Goal: Task Accomplishment & Management: Manage account settings

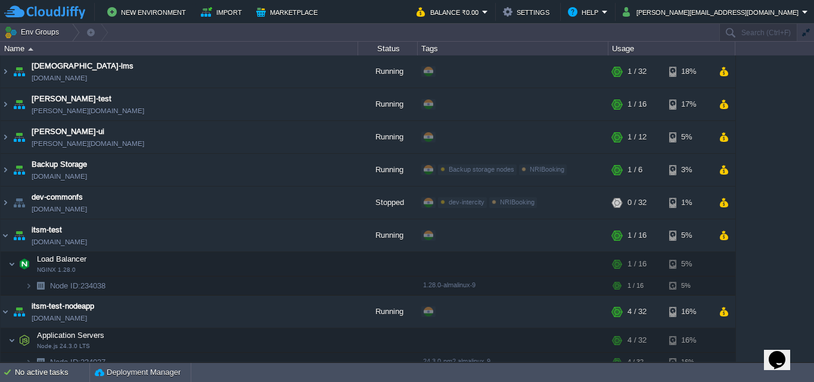
scroll to position [919, 0]
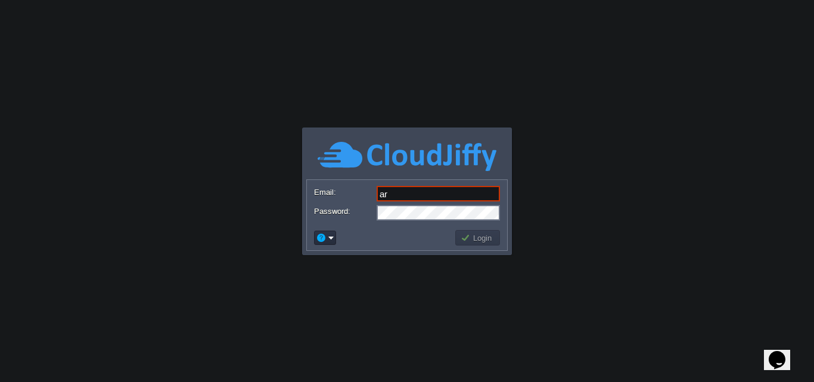
click at [133, 18] on body "Application Platform v.8.10.2 Email: ar Password: Login" at bounding box center [407, 191] width 814 height 382
click at [406, 195] on input "ar" at bounding box center [438, 194] width 123 height 16
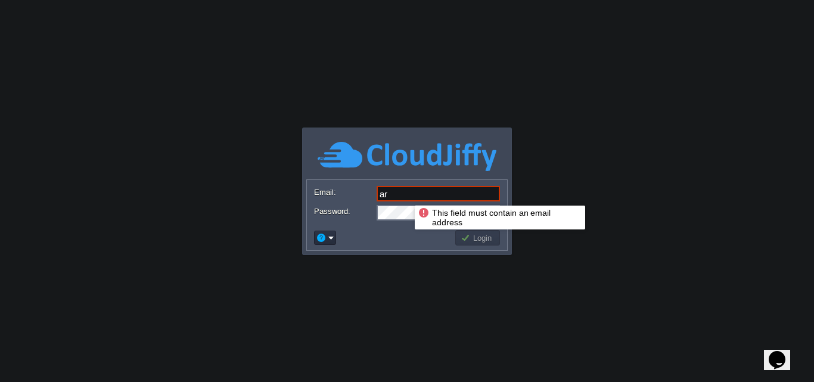
type input "a"
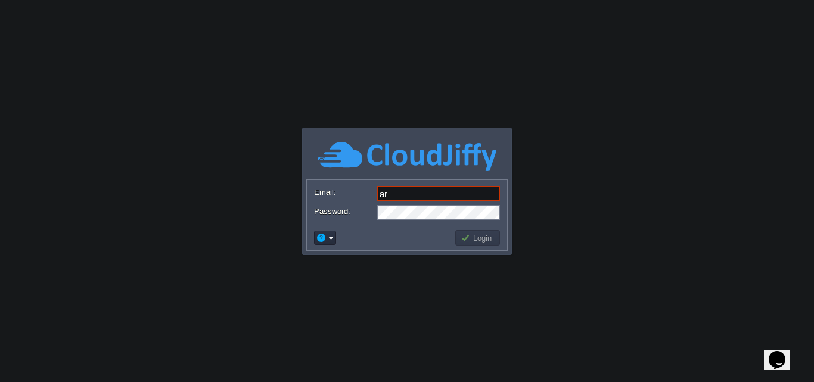
type input "architk"
click at [477, 240] on button "Login" at bounding box center [478, 238] width 35 height 11
click at [405, 198] on input "Email:" at bounding box center [438, 194] width 123 height 16
type input "architk"
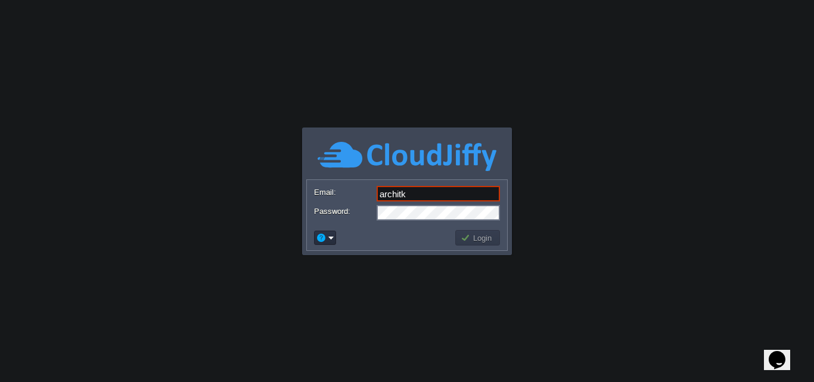
click at [471, 236] on button "Login" at bounding box center [478, 238] width 35 height 11
click at [331, 237] on em at bounding box center [325, 238] width 18 height 11
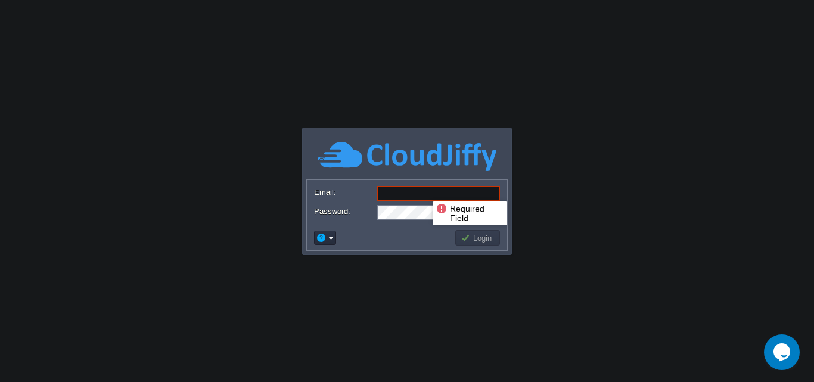
click at [424, 191] on input "Email:" at bounding box center [438, 194] width 123 height 16
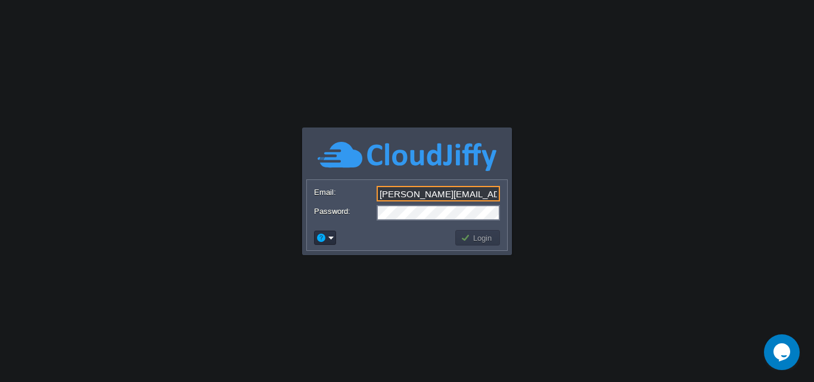
type input "[PERSON_NAME][EMAIL_ADDRESS][DOMAIN_NAME]"
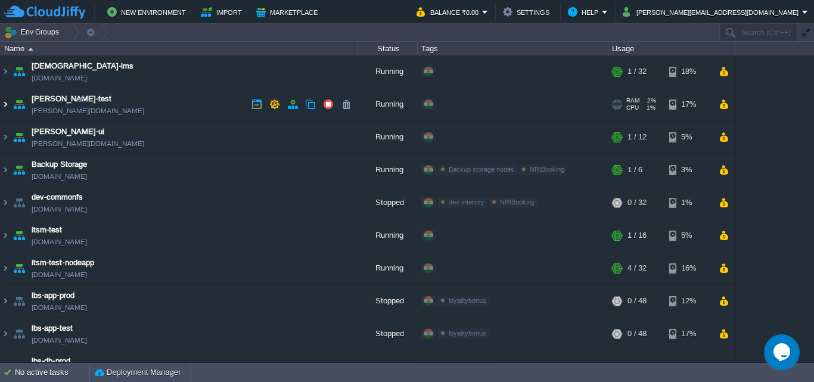
click at [8, 106] on img at bounding box center [6, 104] width 10 height 32
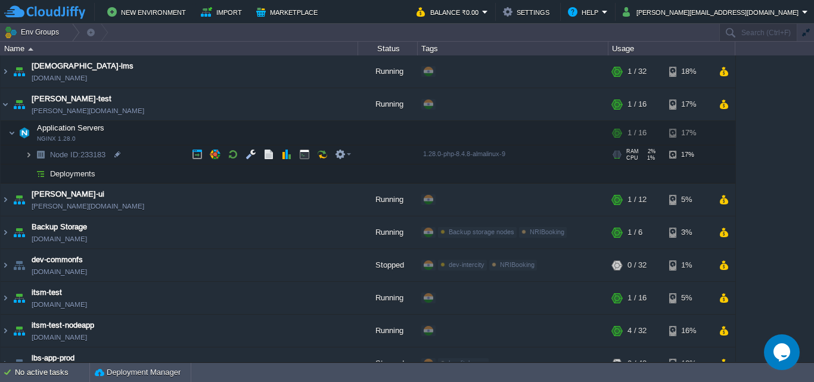
click at [29, 154] on img at bounding box center [28, 154] width 7 height 18
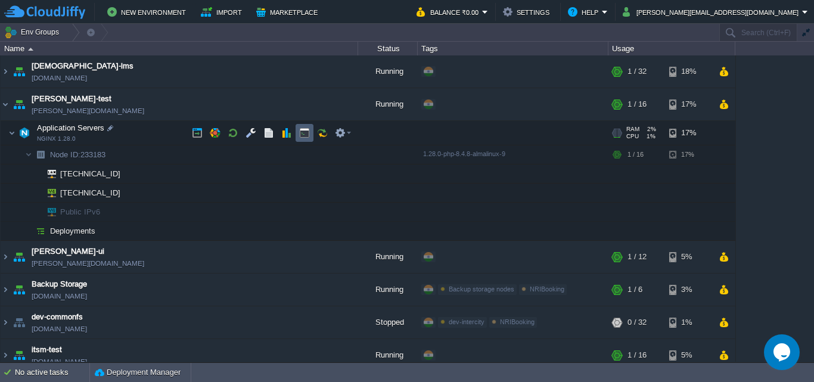
click at [302, 139] on td at bounding box center [305, 133] width 18 height 18
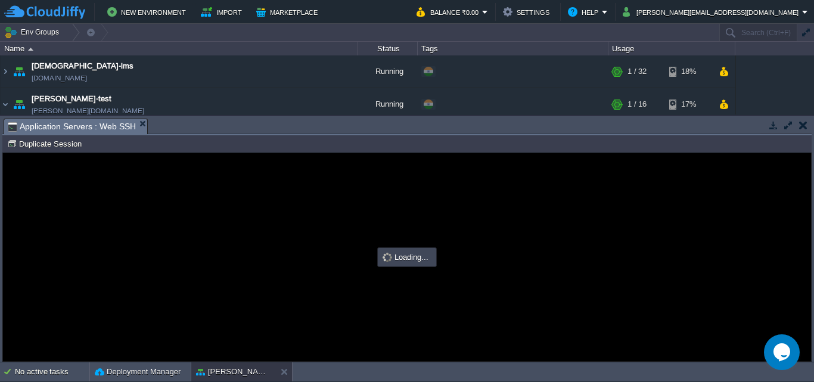
type input "#000000"
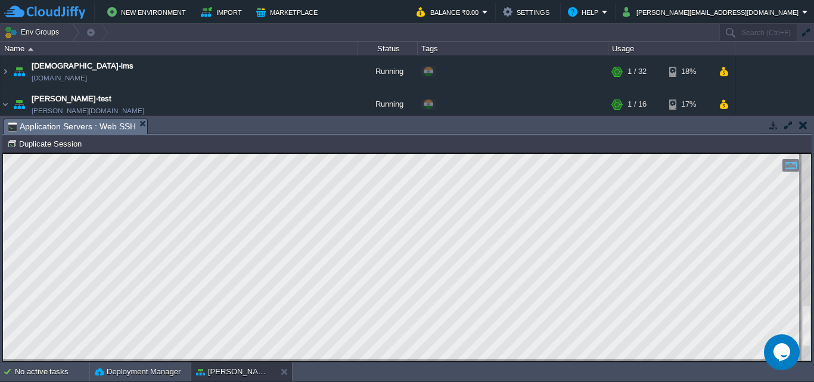
click at [811, 153] on html "Copy: Ctrl + Shift + C Paste: Ctrl + V Settings: Ctrl + Shift + Alt 0" at bounding box center [407, 153] width 808 height 0
click at [802, 153] on html "Copy: Ctrl + Shift + C Paste: Ctrl + V Settings: Ctrl + Shift + Alt 0" at bounding box center [407, 153] width 808 height 0
click at [798, 153] on html "Copy: Ctrl + Shift + C Paste: Ctrl + V Settings: Ctrl + Shift + Alt 0" at bounding box center [407, 153] width 808 height 0
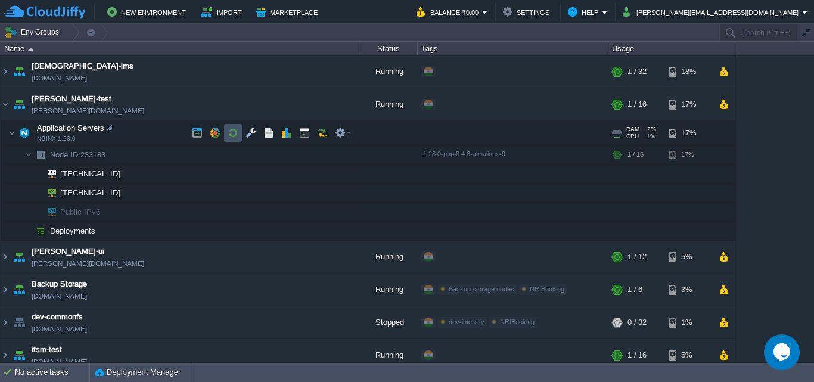
click at [232, 138] on button "button" at bounding box center [233, 133] width 11 height 11
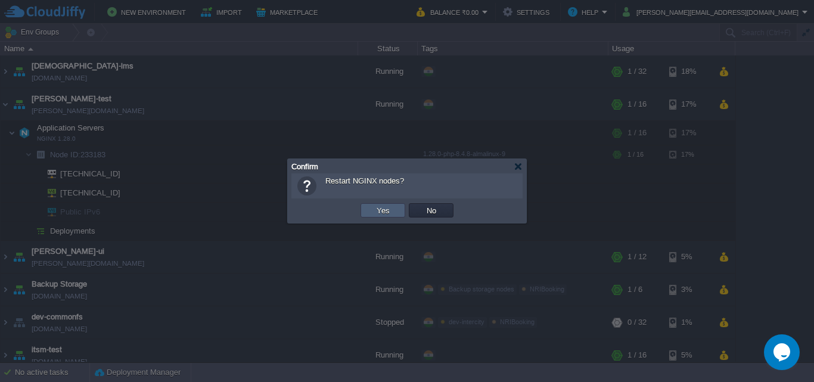
click at [382, 212] on button "Yes" at bounding box center [383, 210] width 20 height 11
